Goal: Information Seeking & Learning: Learn about a topic

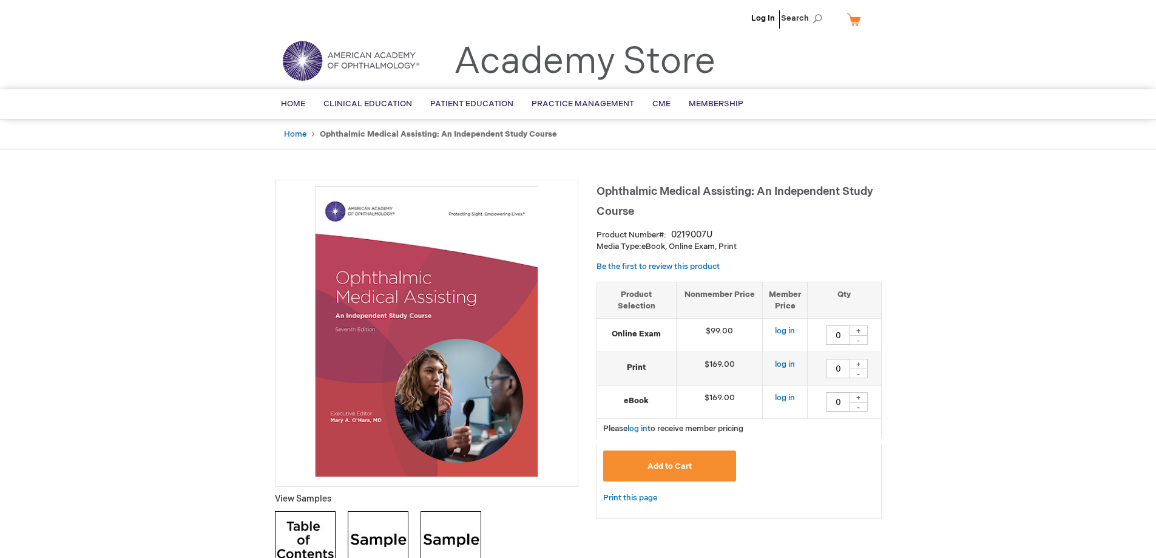
drag, startPoint x: 1005, startPoint y: 485, endPoint x: 1031, endPoint y: 311, distance: 176.7
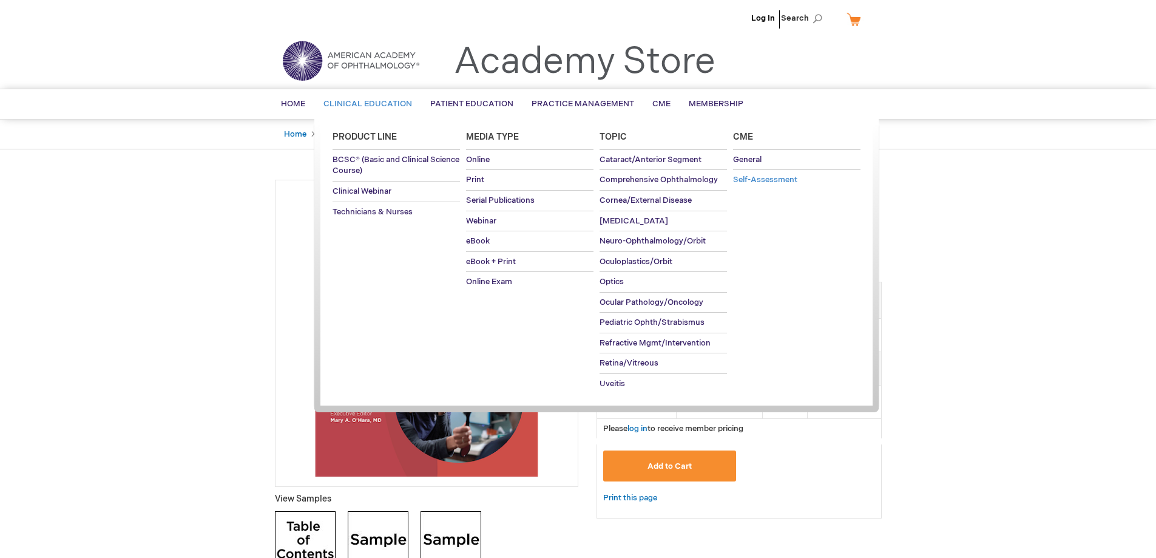
click at [782, 182] on span "Self-Assessment" at bounding box center [765, 180] width 64 height 10
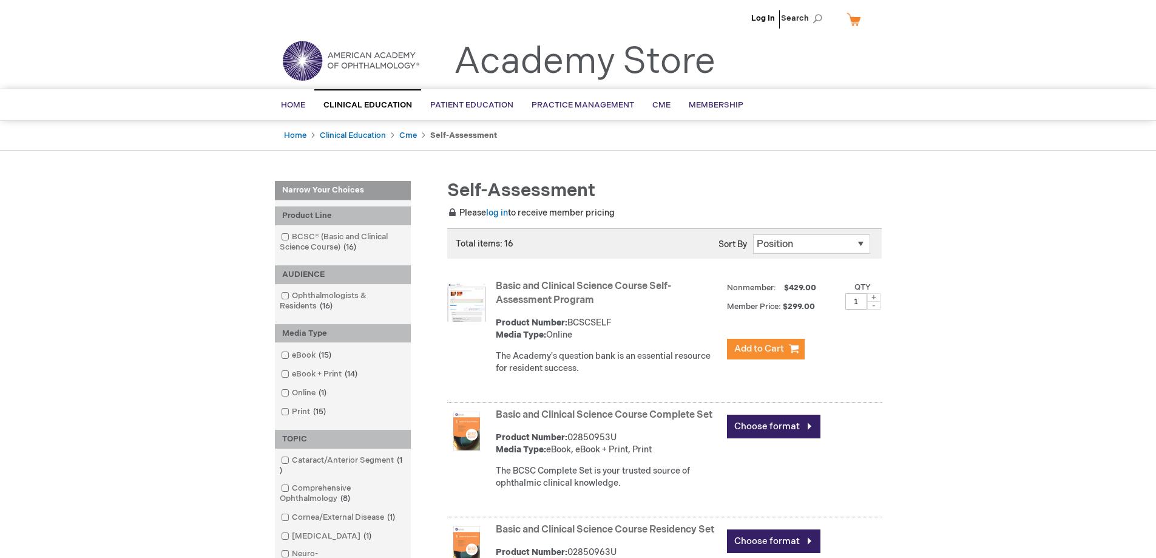
scroll to position [303, 0]
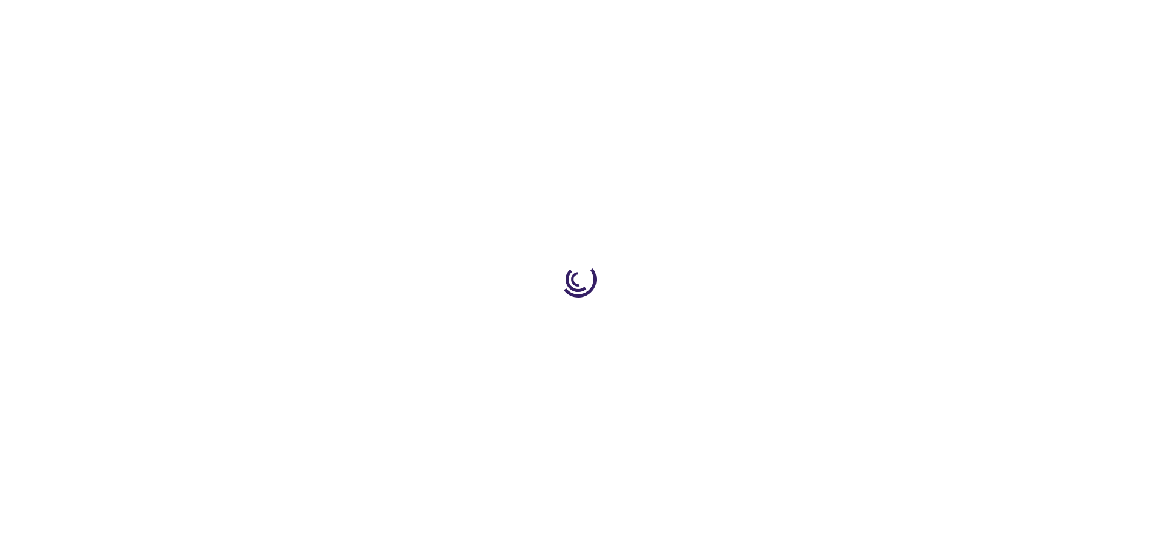
type input "0"
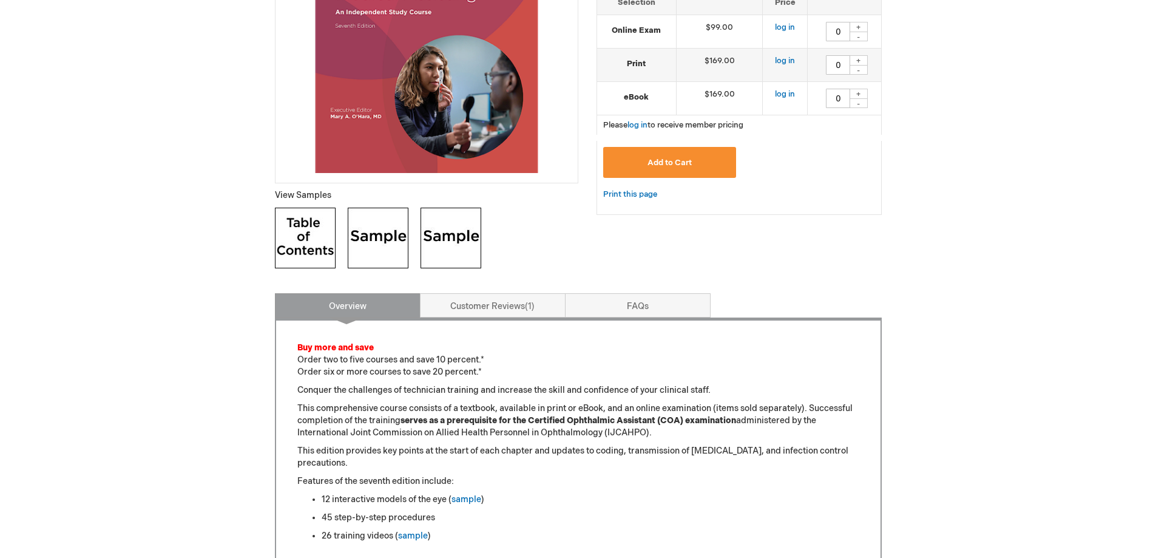
scroll to position [364, 0]
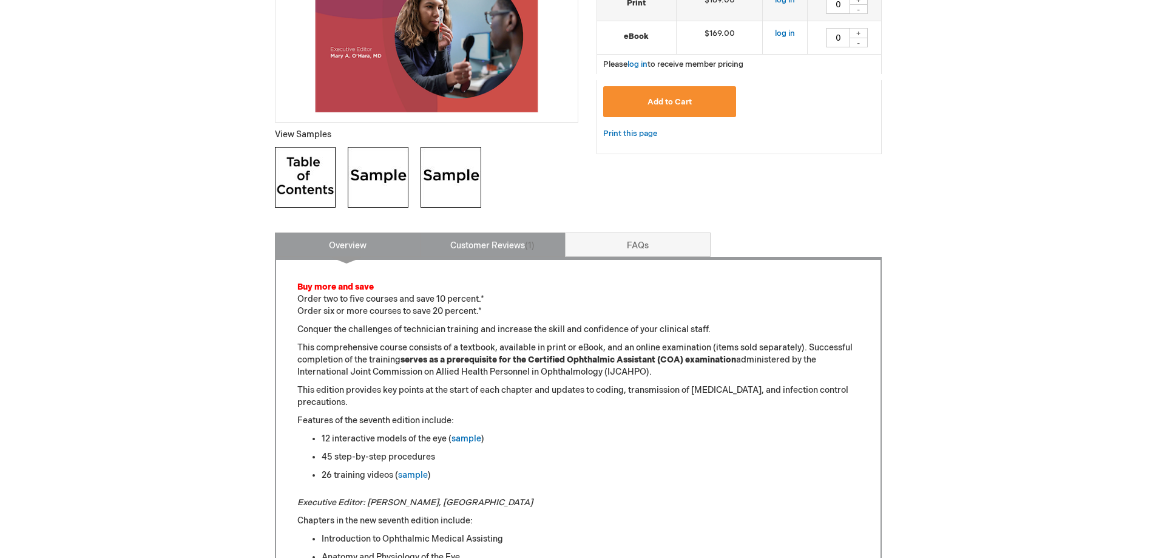
click at [493, 244] on link "Customer Reviews 1" at bounding box center [493, 244] width 146 height 24
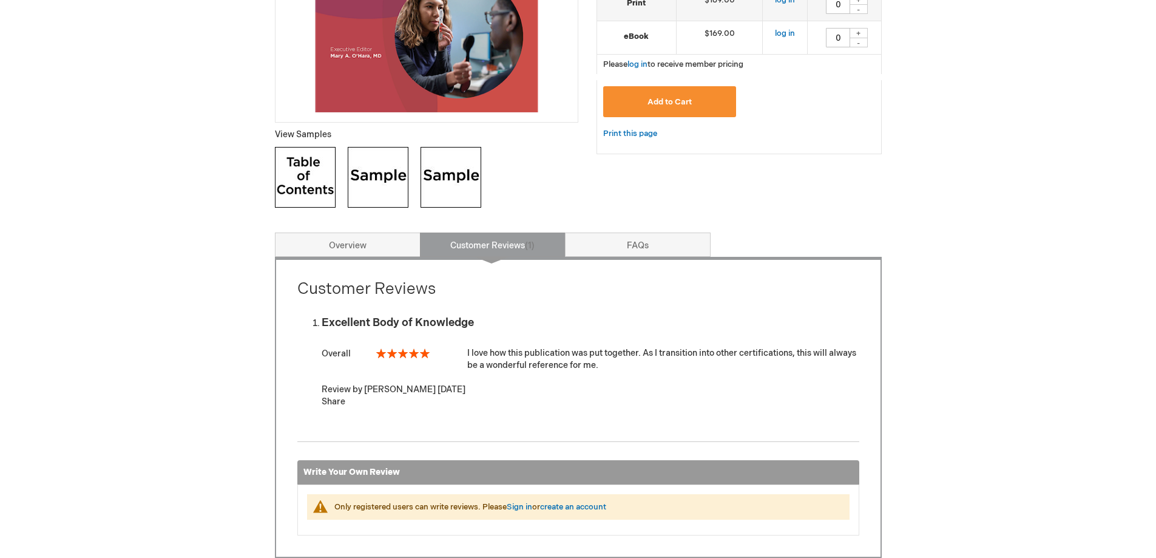
click at [378, 174] on img at bounding box center [378, 177] width 61 height 61
click at [316, 172] on img at bounding box center [305, 177] width 61 height 61
click at [438, 172] on img at bounding box center [450, 177] width 61 height 61
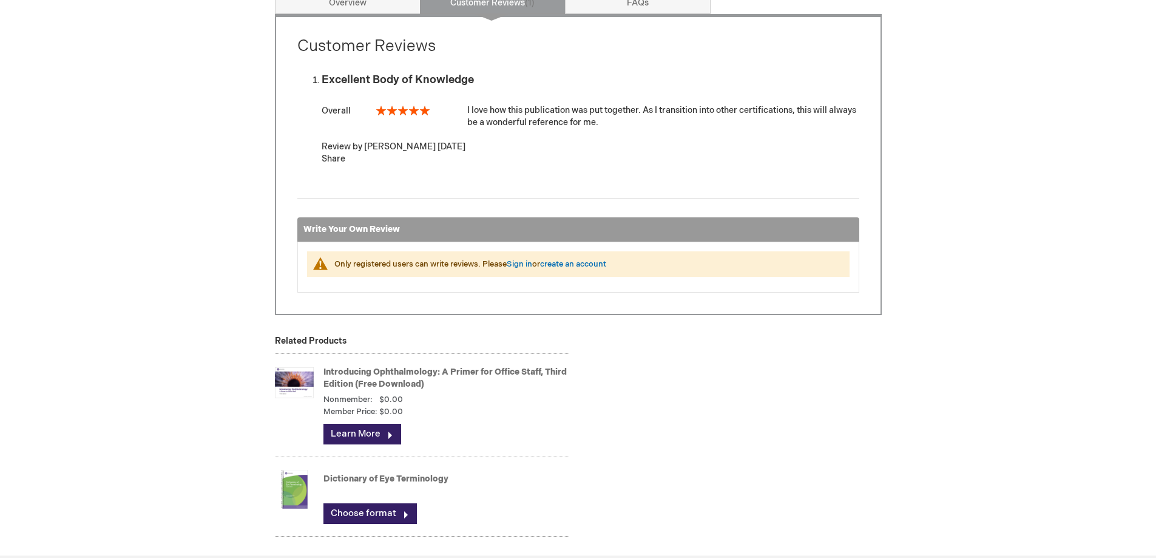
scroll to position [789, 0]
